Goal: Task Accomplishment & Management: Manage account settings

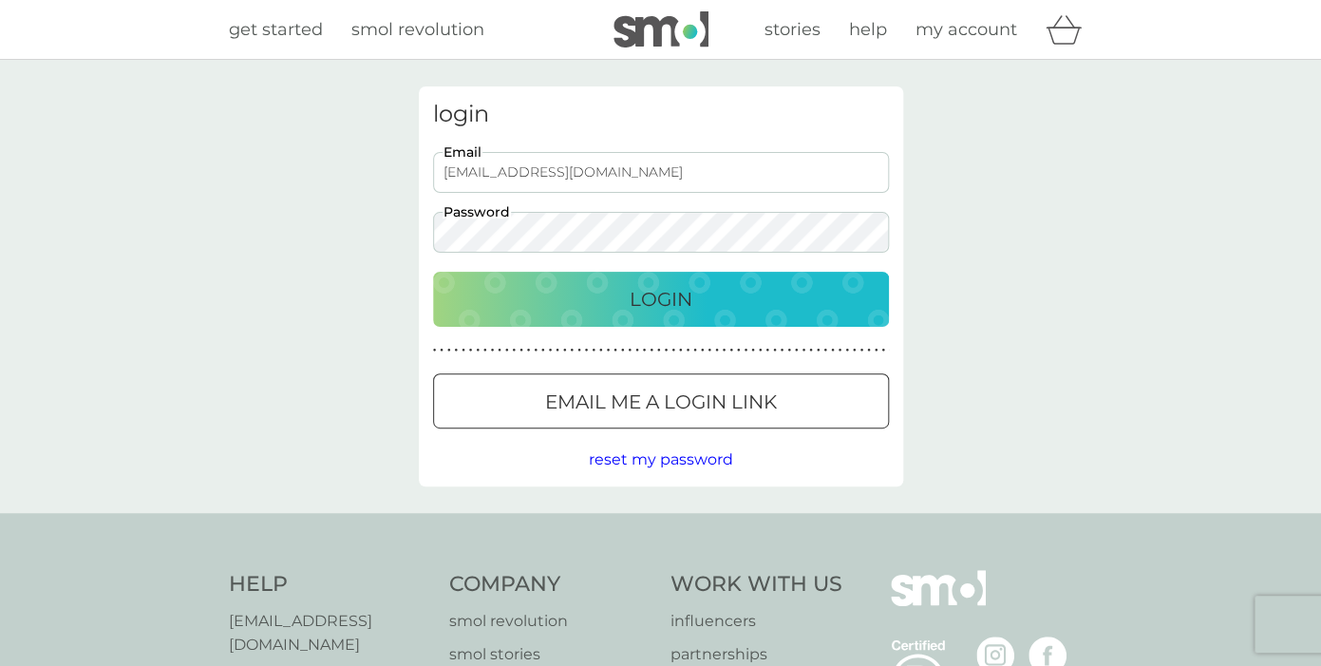
click at [636, 296] on p "Login" at bounding box center [661, 299] width 63 height 30
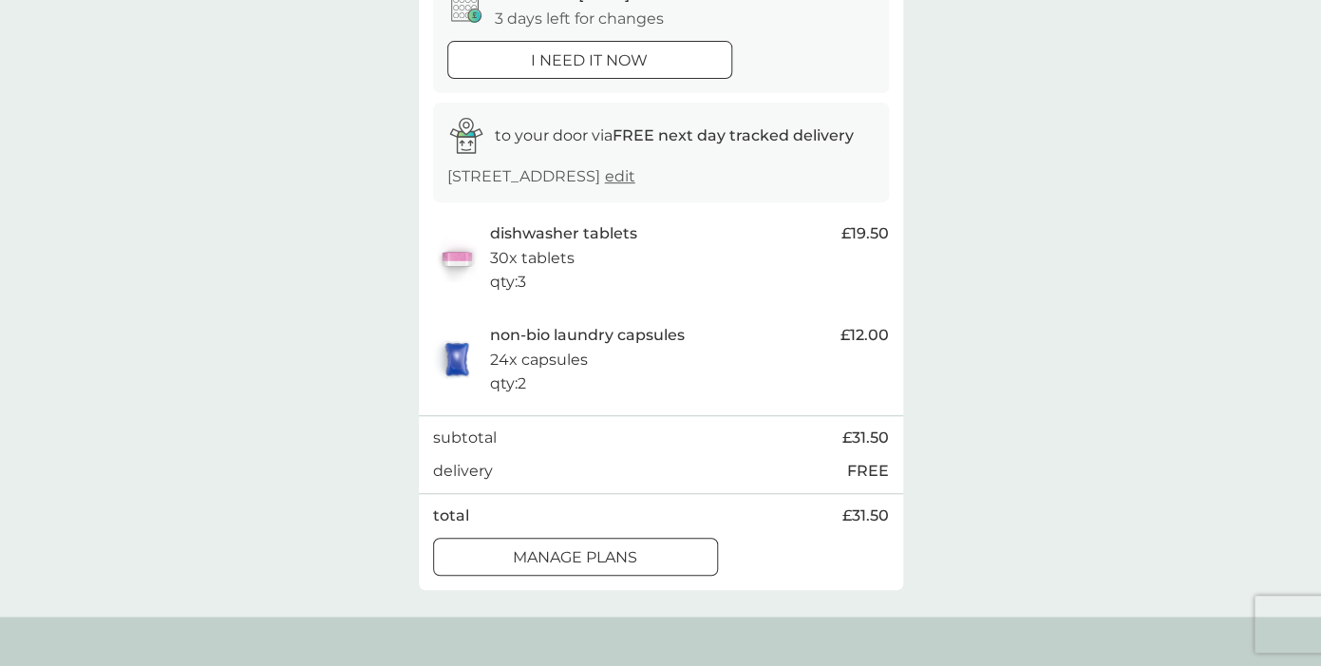
scroll to position [228, 0]
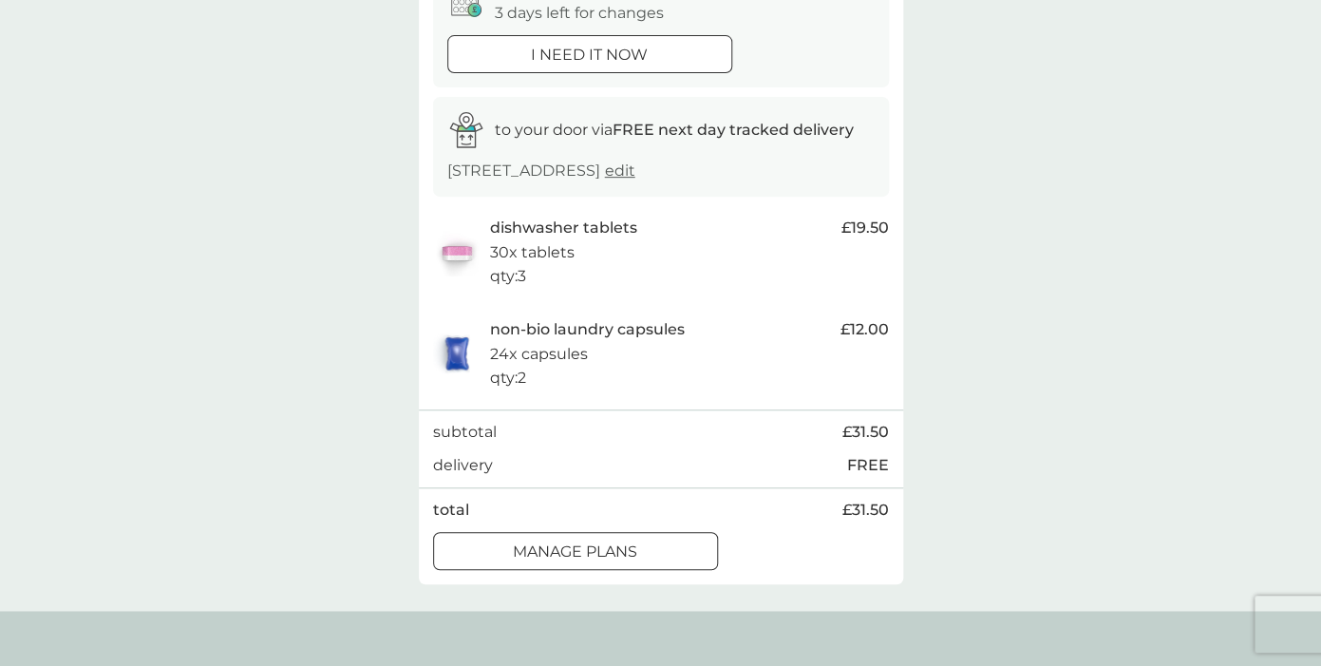
click at [637, 547] on p "manage plans" at bounding box center [575, 552] width 124 height 25
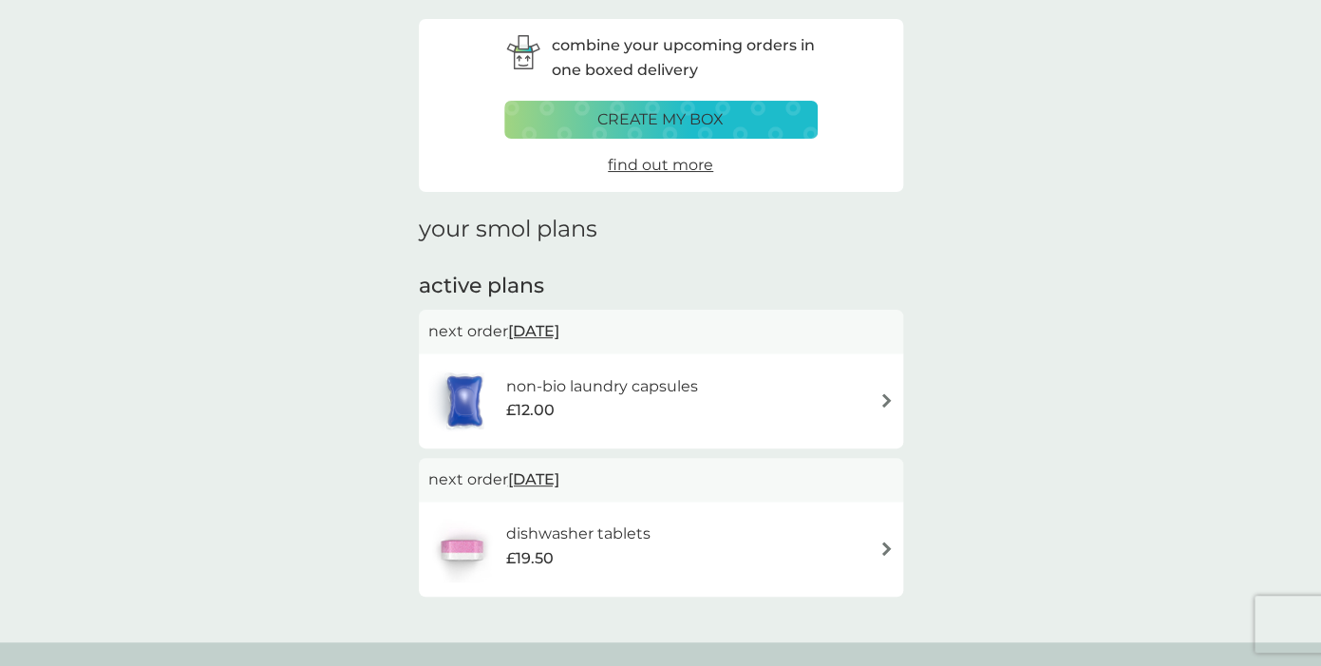
scroll to position [78, 0]
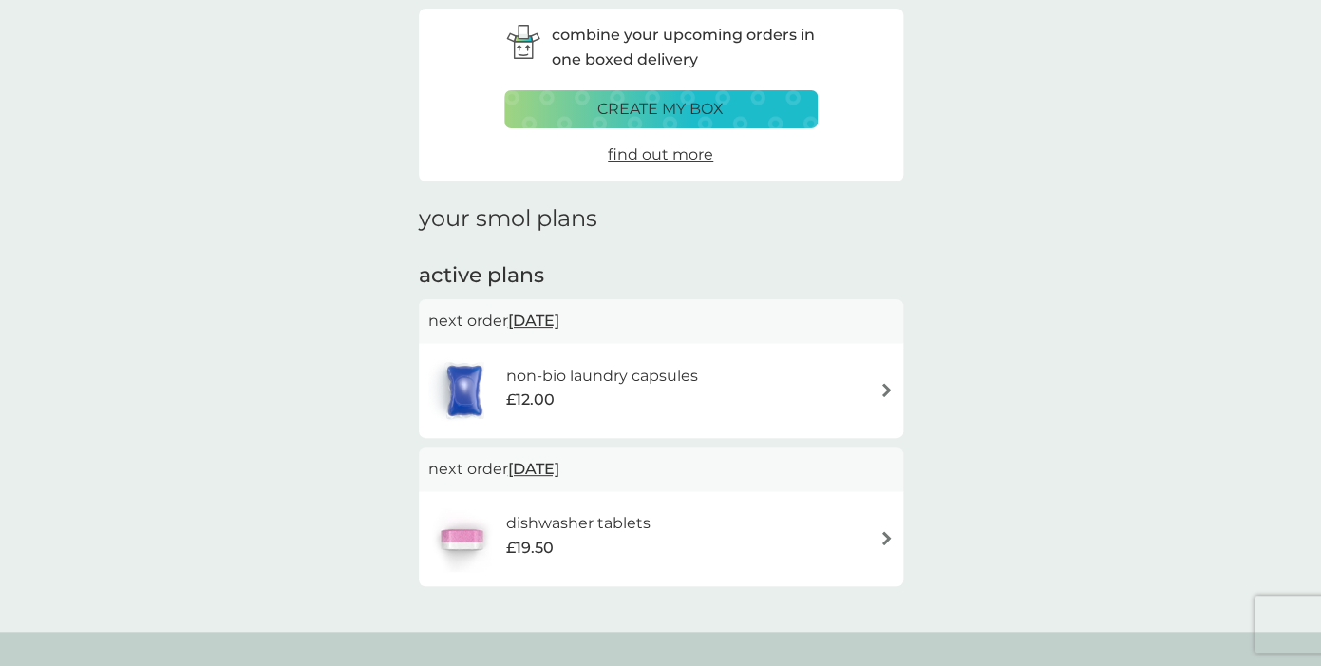
click at [538, 313] on span "[DATE]" at bounding box center [533, 320] width 51 height 37
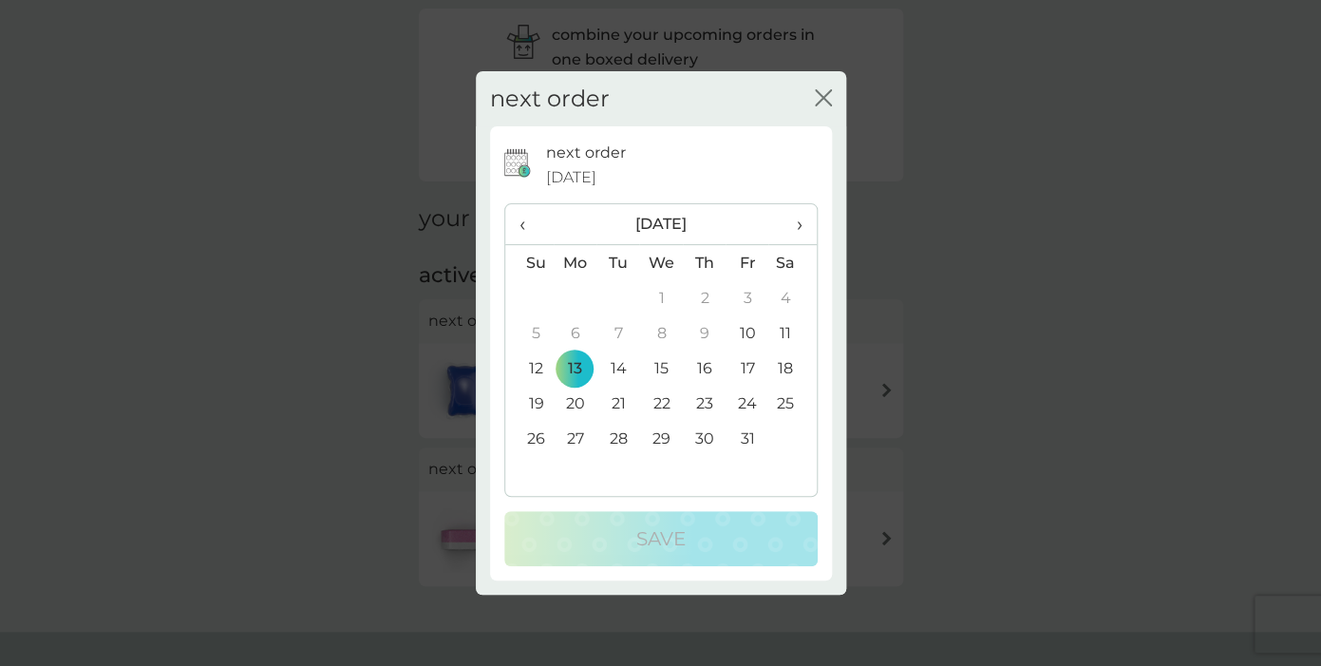
click at [579, 439] on td "27" at bounding box center [576, 438] width 44 height 35
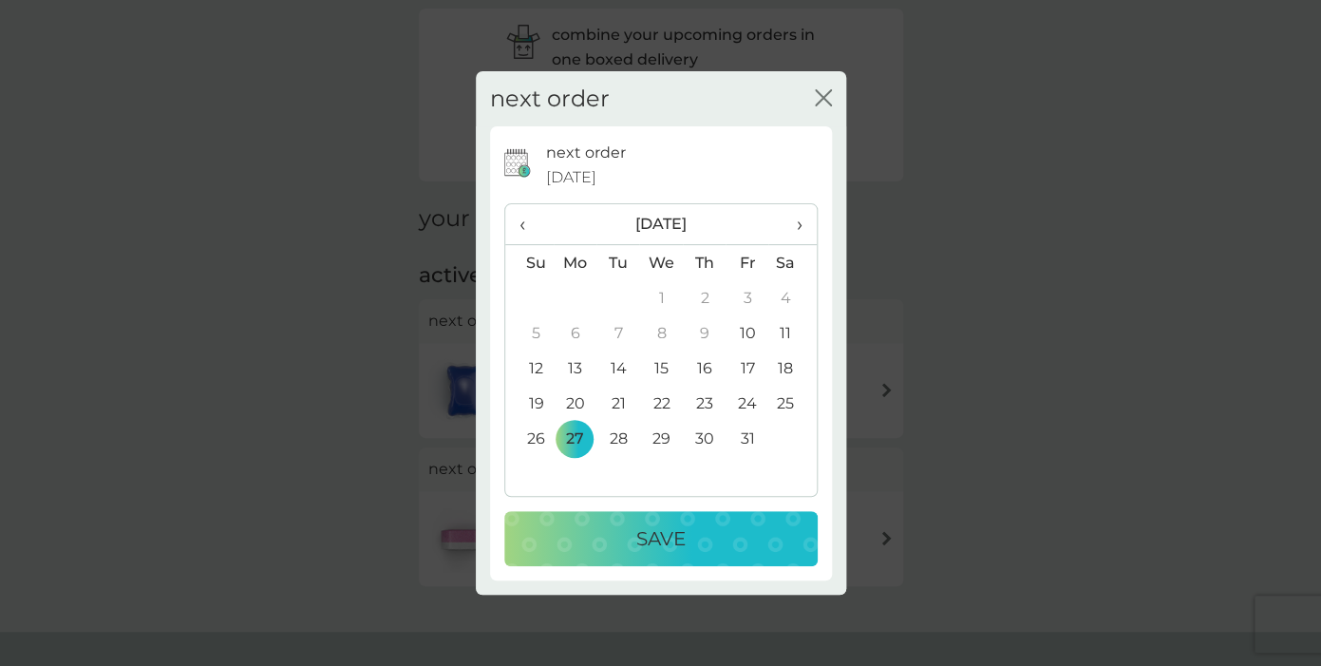
click at [633, 530] on div "Save" at bounding box center [660, 538] width 275 height 30
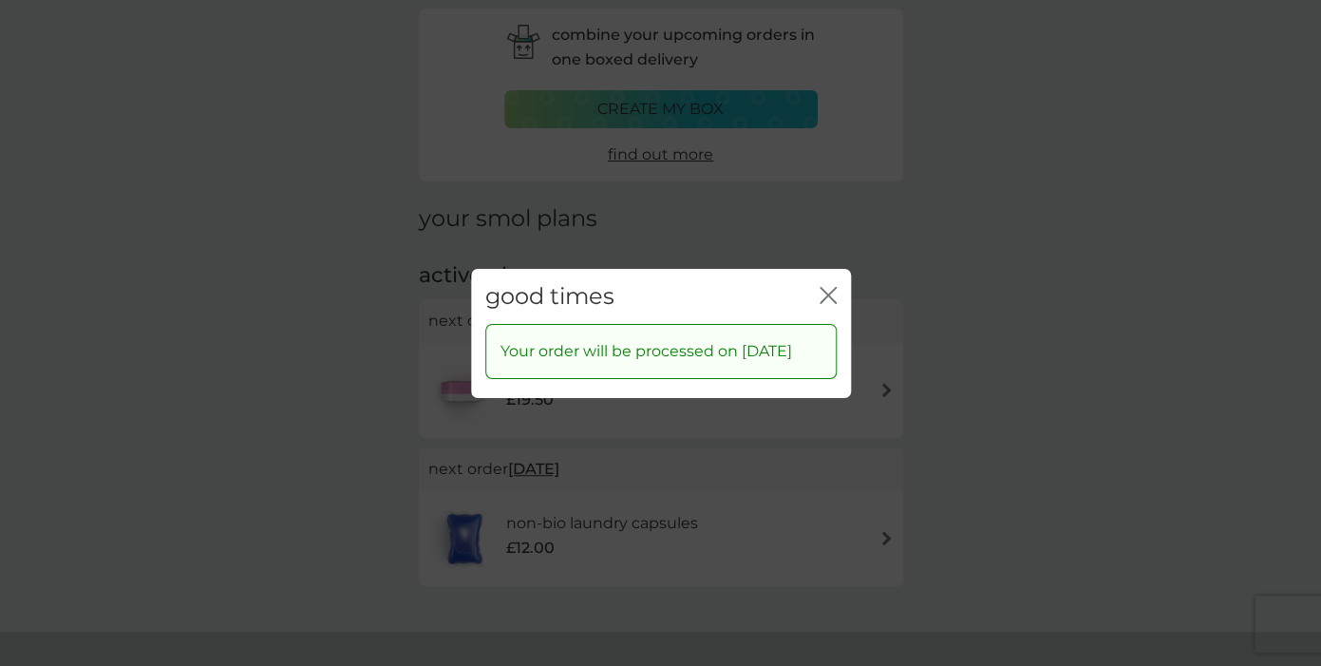
click at [825, 286] on icon "close" at bounding box center [828, 294] width 17 height 17
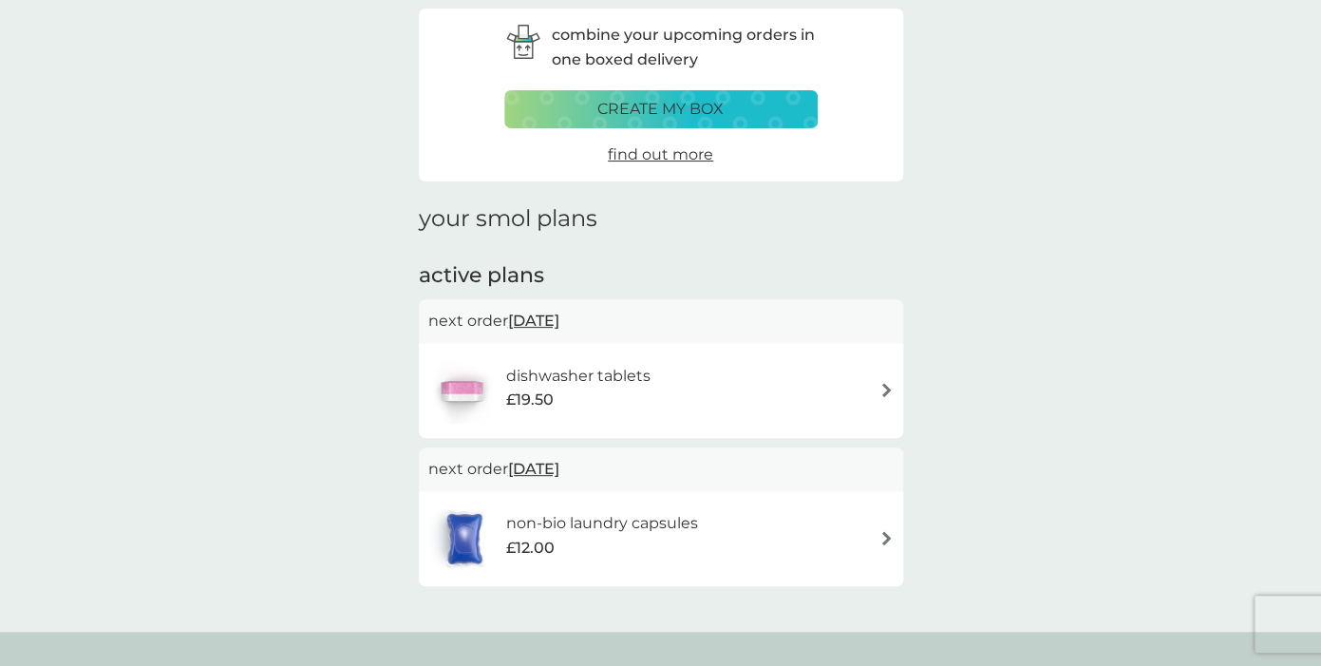
click at [559, 320] on span "[DATE]" at bounding box center [533, 320] width 51 height 37
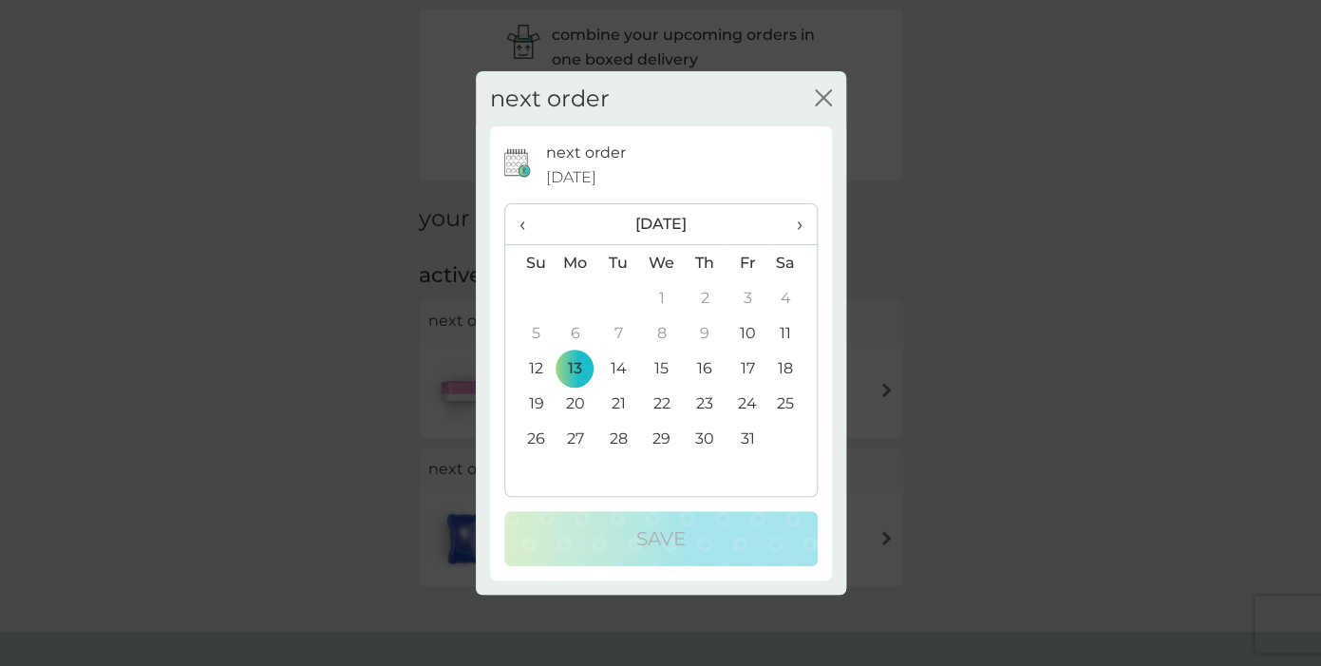
click at [580, 429] on td "27" at bounding box center [576, 438] width 44 height 35
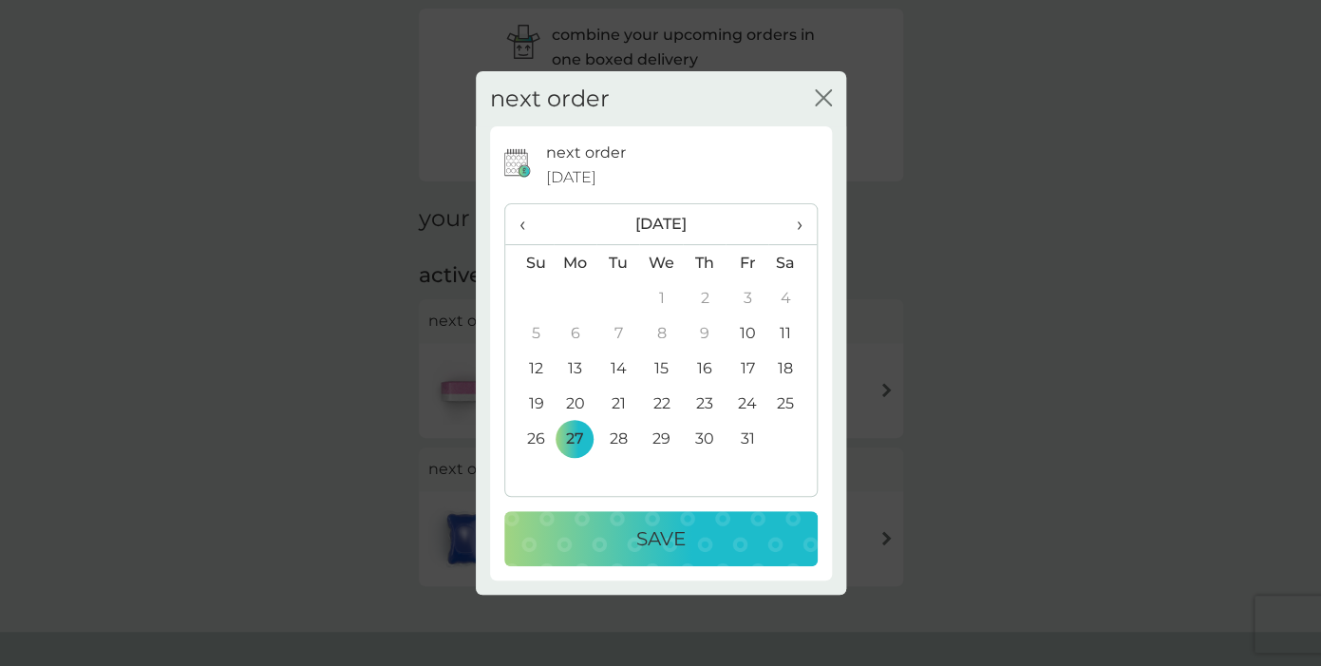
click at [624, 523] on button "Save" at bounding box center [660, 538] width 313 height 55
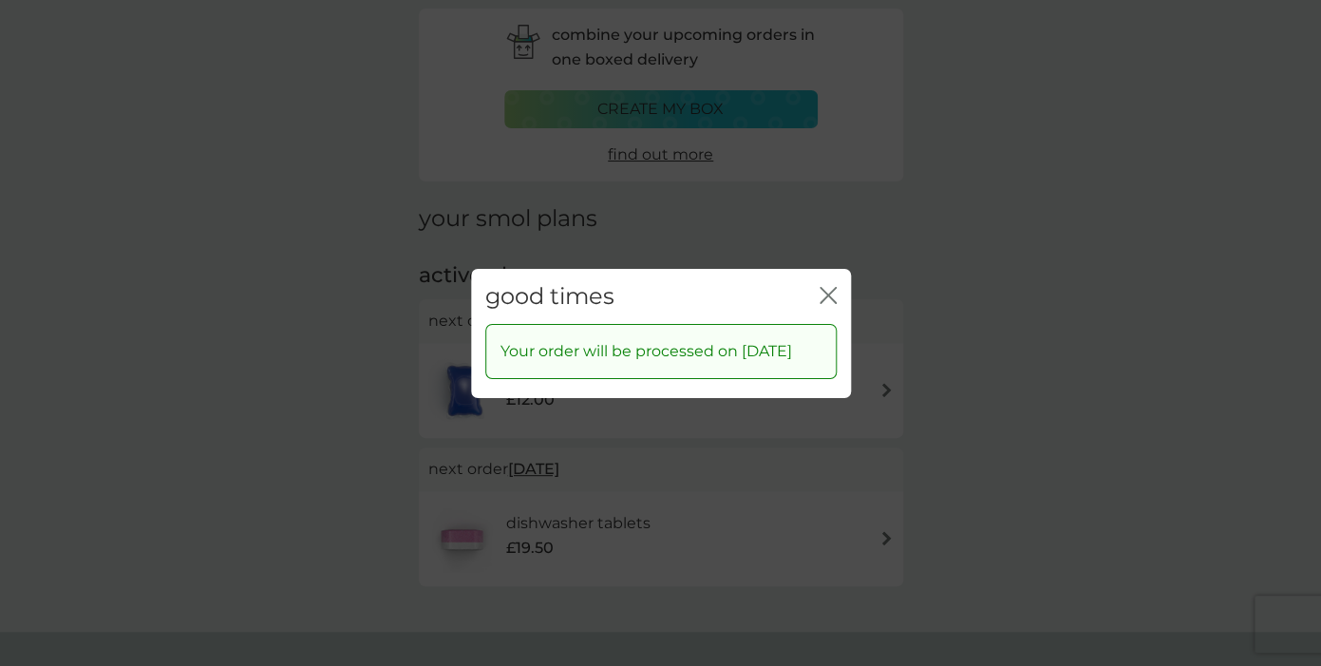
click at [824, 286] on icon "close" at bounding box center [828, 294] width 17 height 17
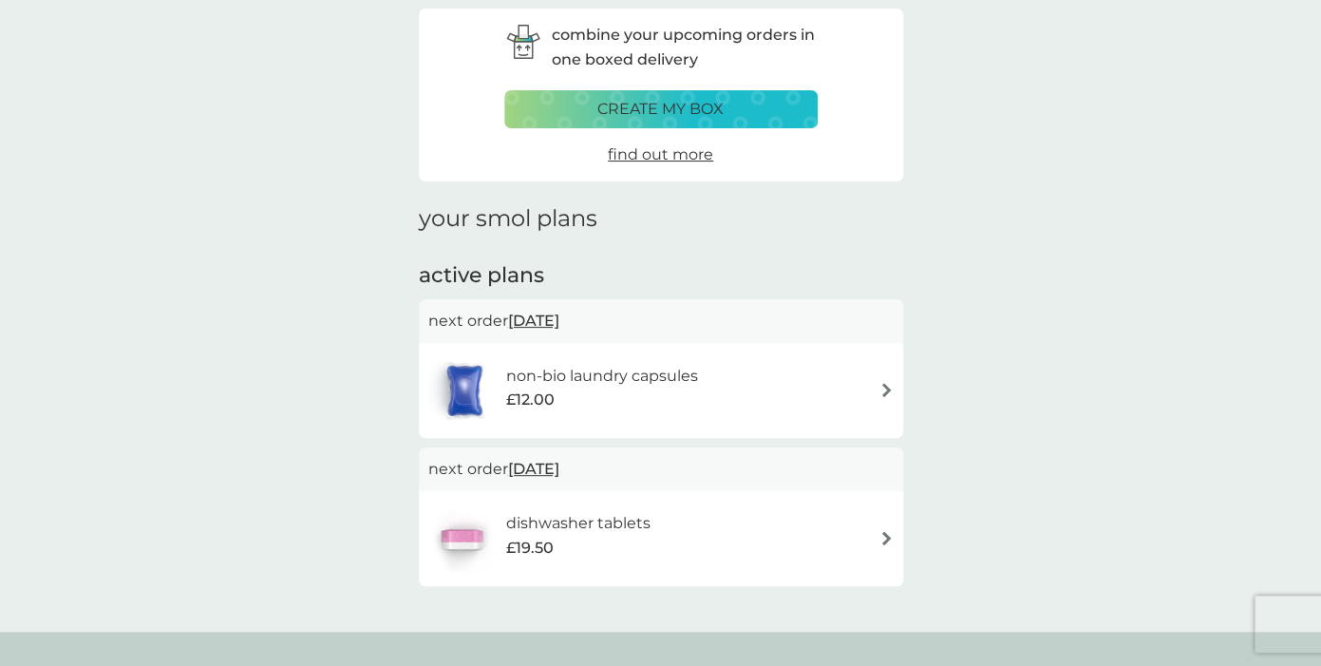
scroll to position [0, 0]
